Goal: Information Seeking & Learning: Learn about a topic

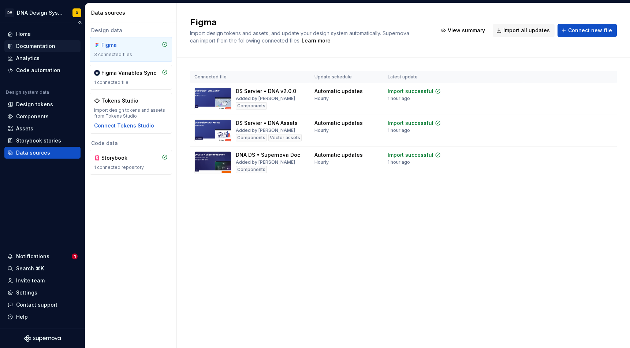
click at [29, 46] on div "Documentation" at bounding box center [35, 45] width 39 height 7
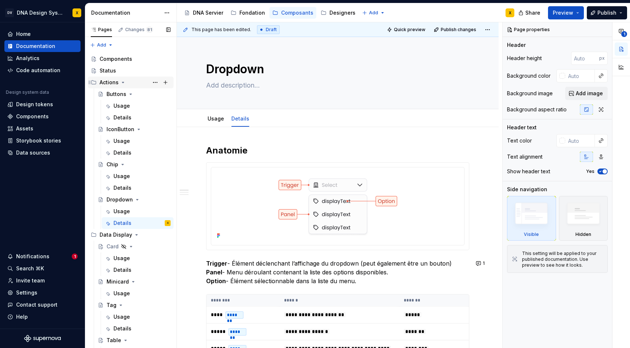
click at [123, 82] on icon "Page tree" at bounding box center [123, 82] width 2 height 1
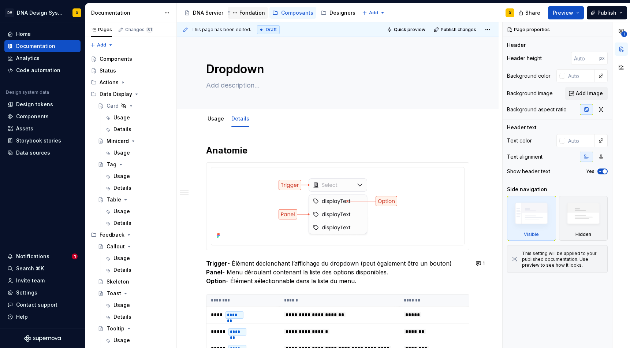
click at [250, 12] on div "Fondation" at bounding box center [252, 12] width 26 height 7
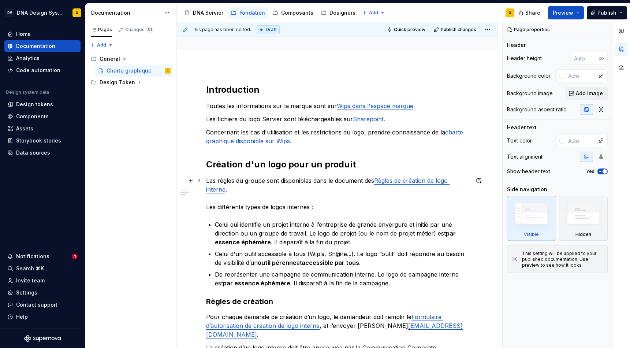
scroll to position [59, 0]
click at [117, 85] on div "Design Token" at bounding box center [117, 82] width 35 height 7
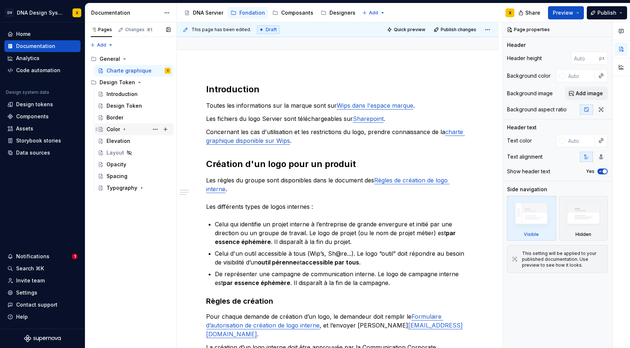
click at [115, 128] on div "Color" at bounding box center [113, 128] width 14 height 7
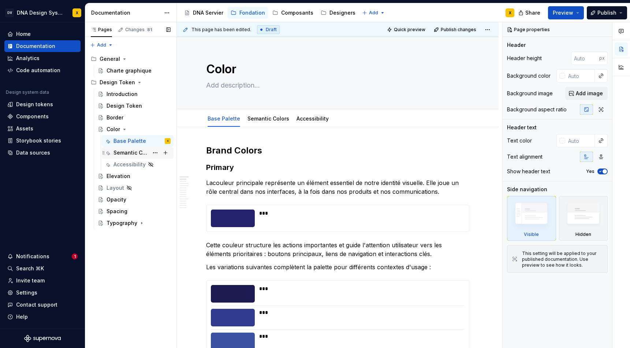
click at [121, 152] on div "Semantic Colors" at bounding box center [130, 152] width 35 height 7
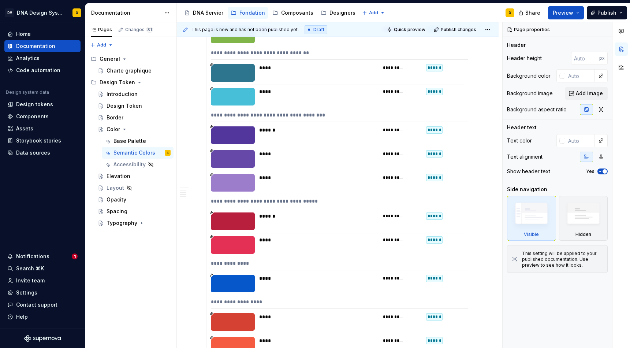
scroll to position [248, 0]
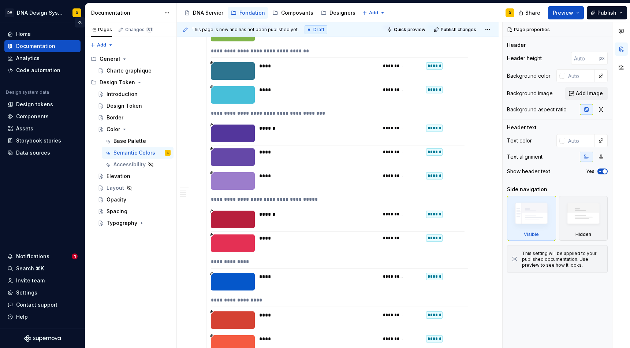
click at [80, 21] on button "Collapse sidebar" at bounding box center [80, 22] width 10 height 10
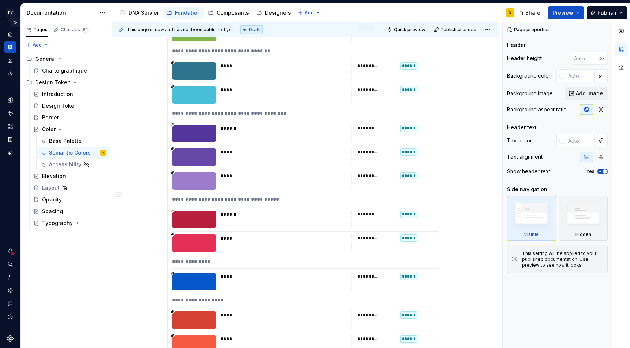
click at [16, 22] on button "Expand sidebar" at bounding box center [15, 22] width 10 height 10
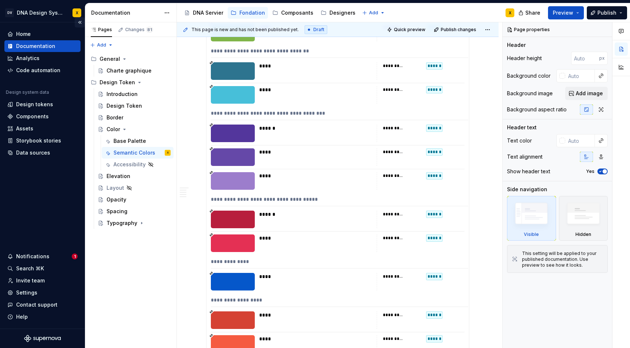
click at [79, 21] on button "Collapse sidebar" at bounding box center [80, 22] width 10 height 10
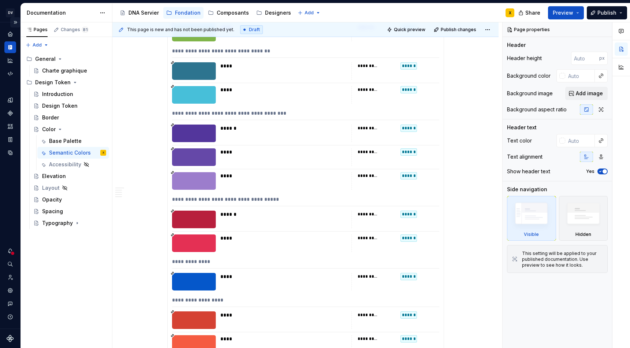
click at [15, 20] on button "Expand sidebar" at bounding box center [15, 22] width 10 height 10
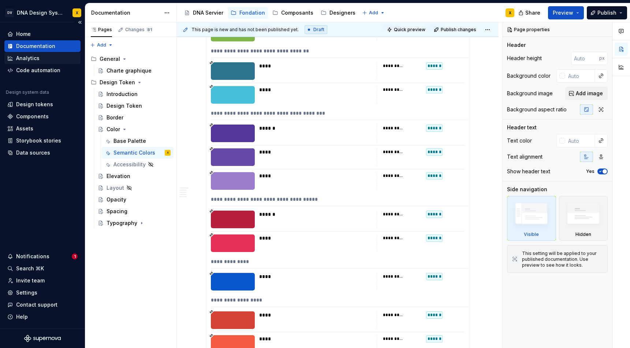
click at [29, 59] on div "Analytics" at bounding box center [27, 58] width 23 height 7
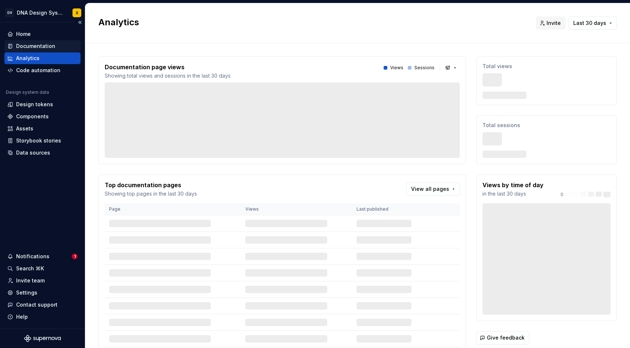
click at [30, 43] on div "Documentation" at bounding box center [35, 45] width 39 height 7
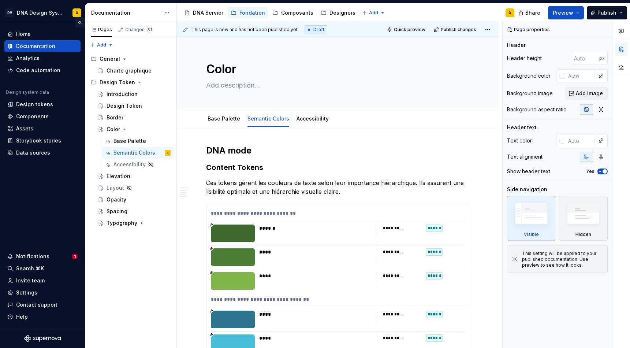
click at [79, 21] on button "Collapse sidebar" at bounding box center [80, 22] width 10 height 10
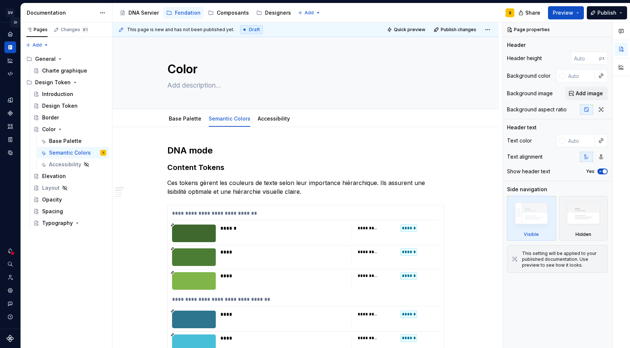
click at [14, 22] on button "Expand sidebar" at bounding box center [15, 22] width 10 height 10
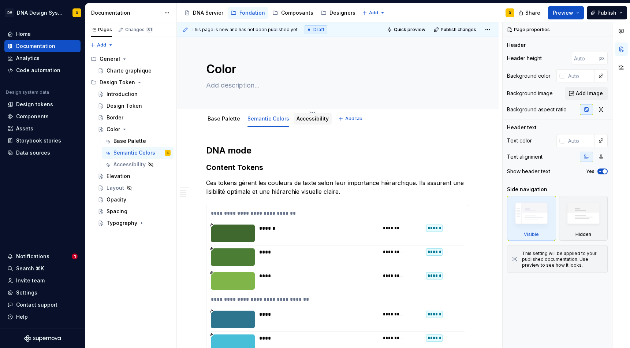
click at [304, 114] on div "Accessibility" at bounding box center [312, 118] width 32 height 9
click at [305, 116] on link "Accessibility" at bounding box center [312, 118] width 32 height 6
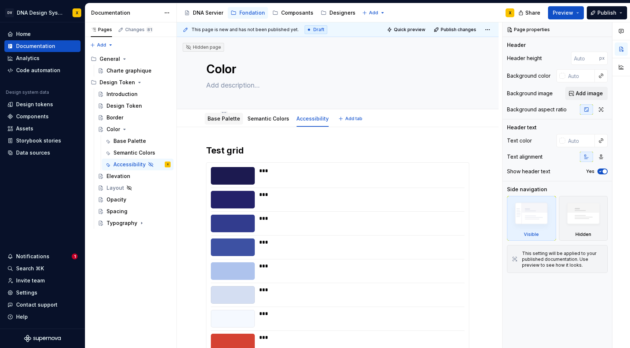
click at [211, 117] on link "Base Palette" at bounding box center [223, 118] width 33 height 6
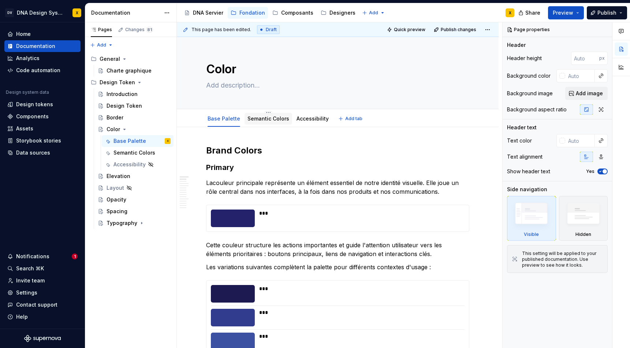
click at [258, 119] on link "Semantic Colors" at bounding box center [268, 118] width 42 height 6
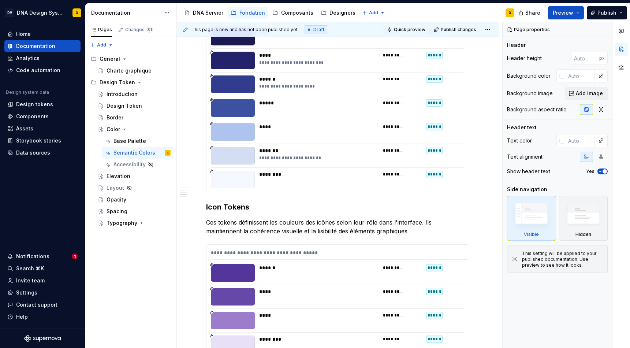
scroll to position [2445, 0]
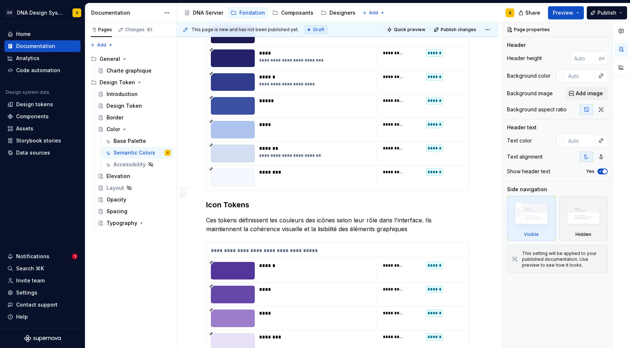
type textarea "*"
